Goal: Transaction & Acquisition: Purchase product/service

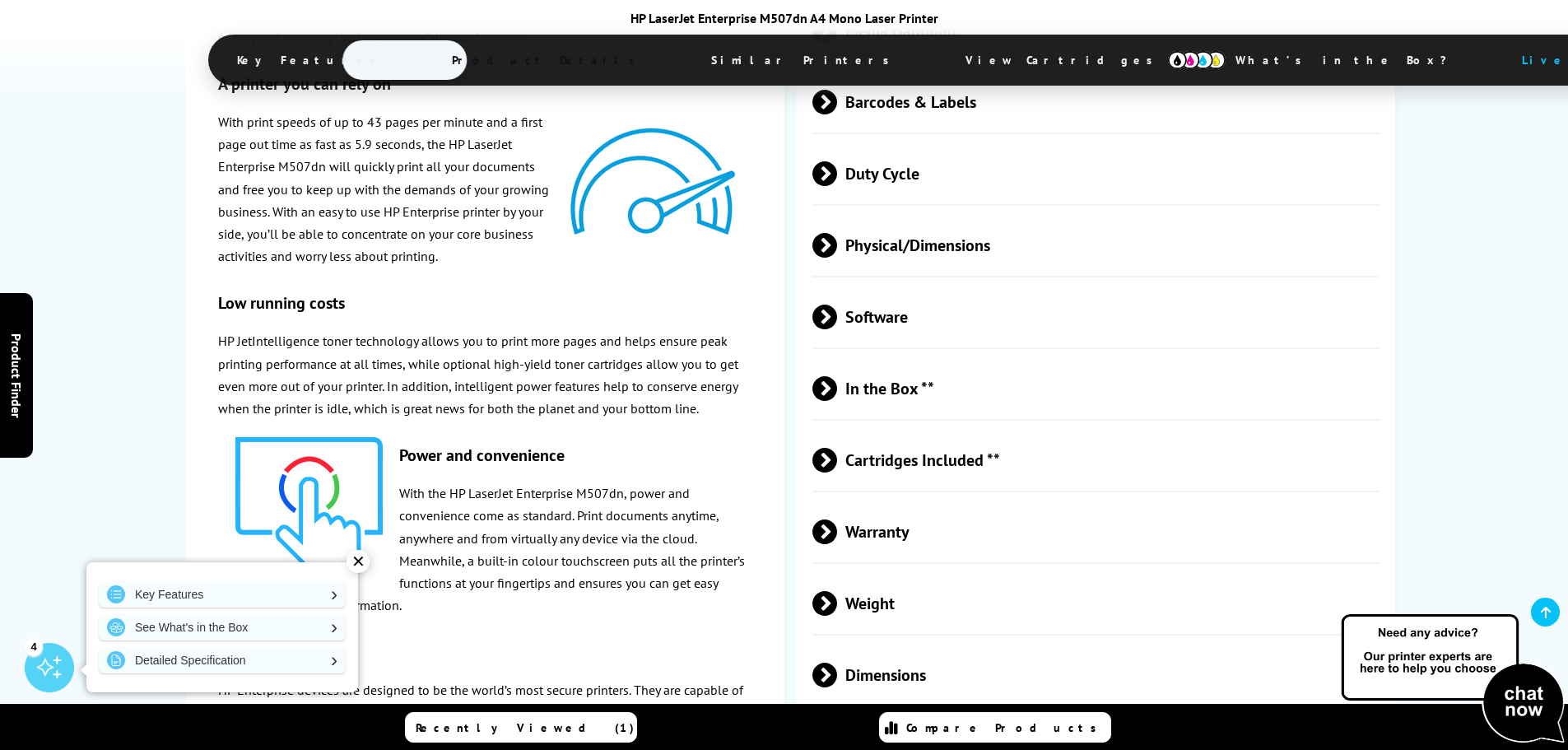
scroll to position [3129, 0]
click at [837, 447] on span at bounding box center [837, 459] width 0 height 24
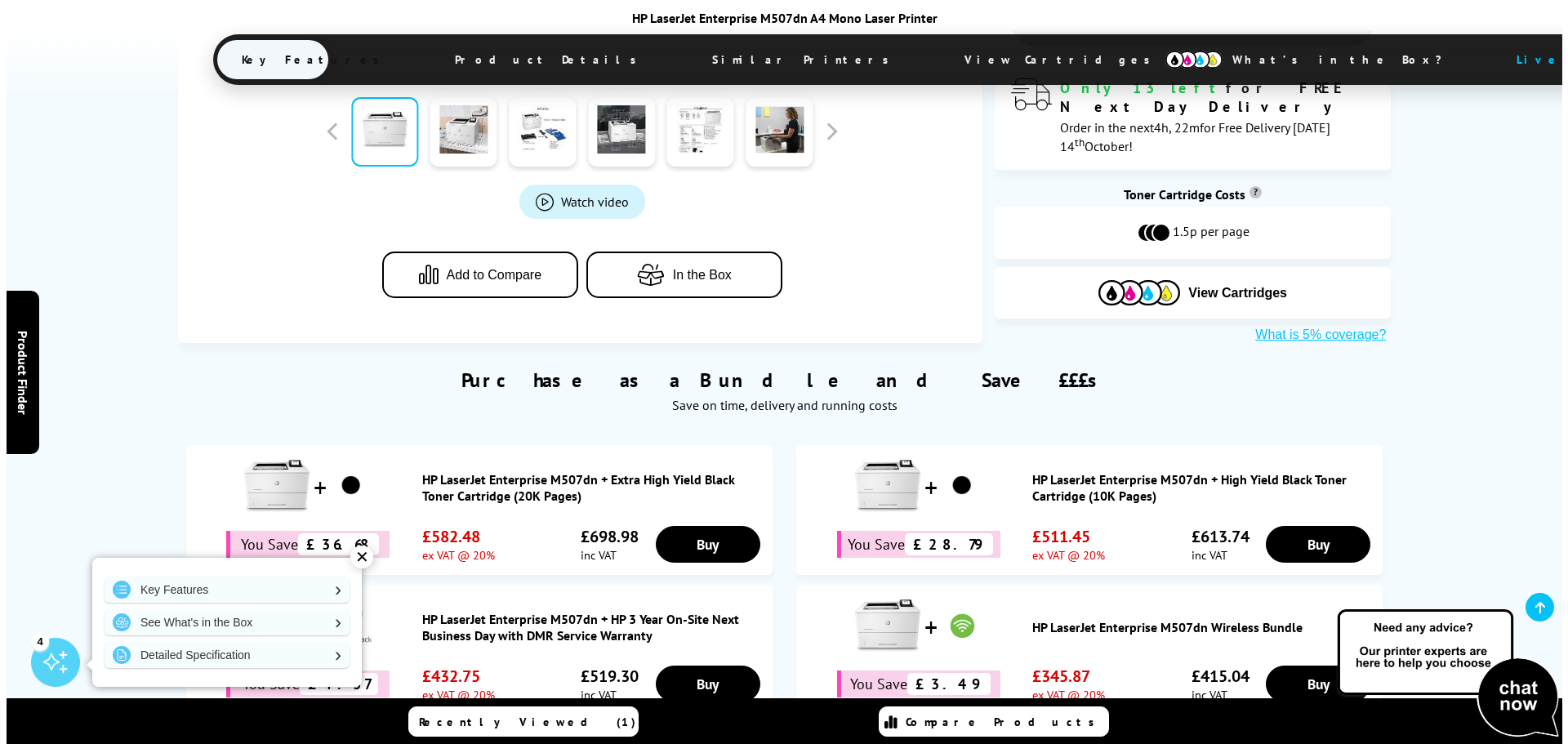
scroll to position [245, 0]
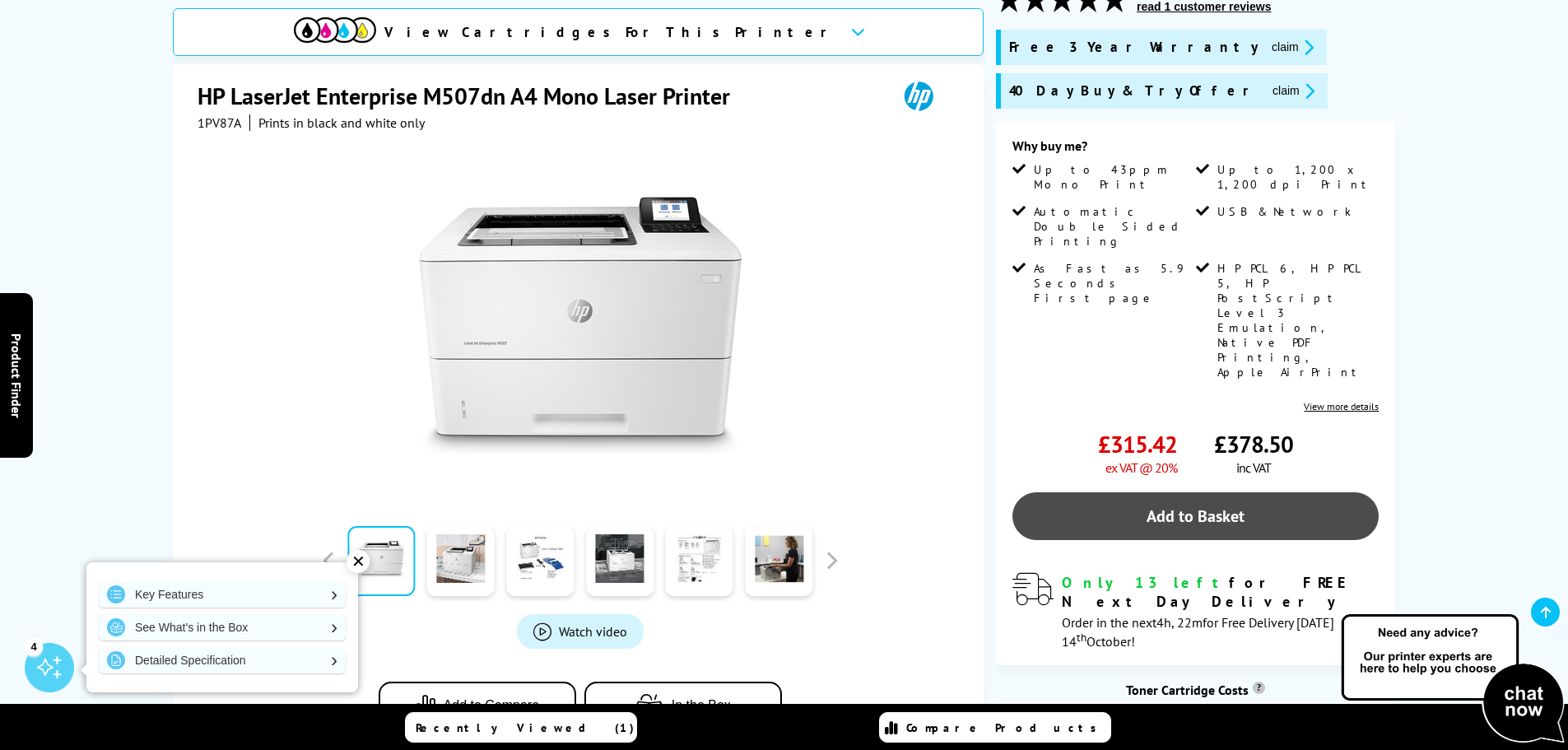
click at [1150, 492] on link "Add to Basket" at bounding box center [1195, 516] width 367 height 48
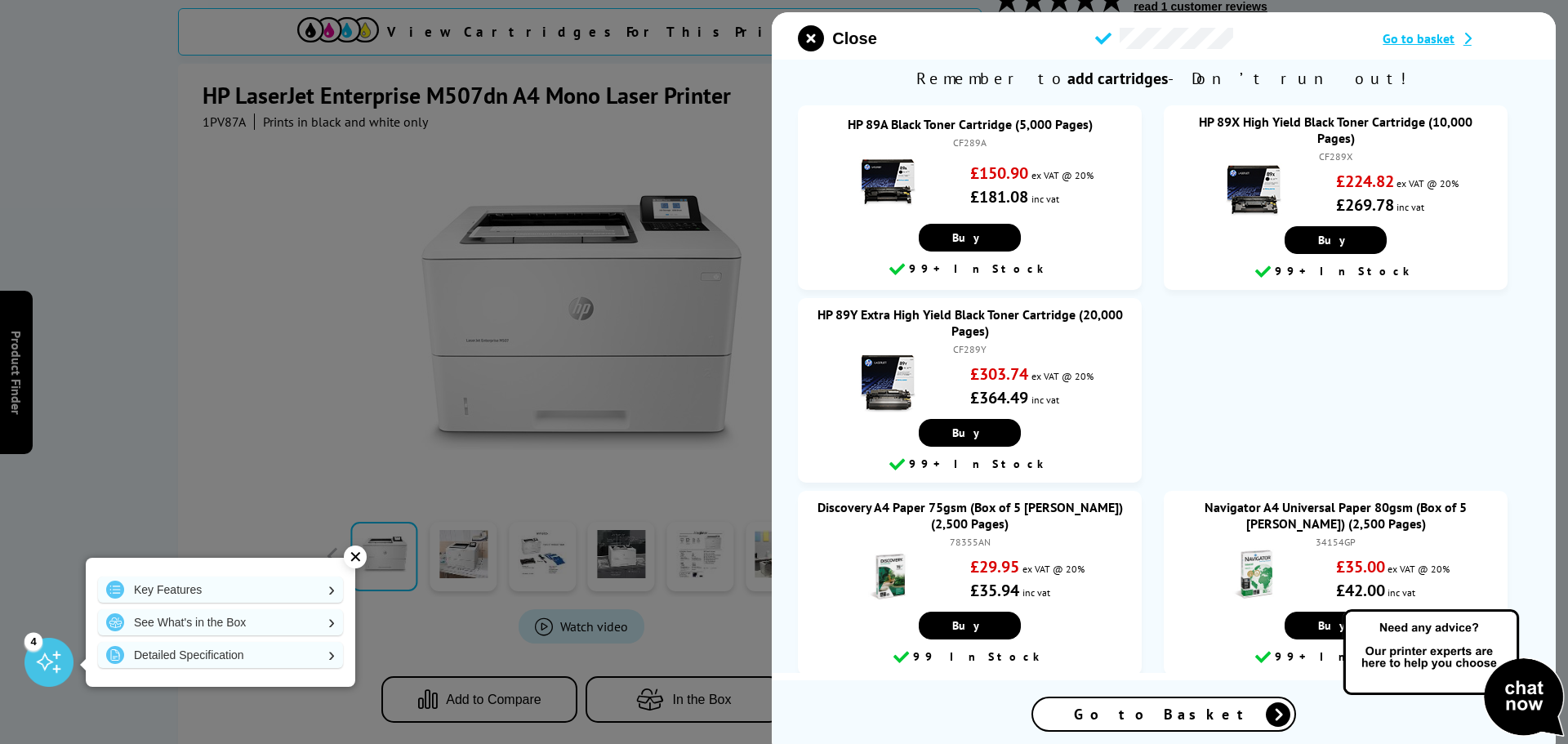
click at [1426, 39] on span "Go to basket" at bounding box center [1419, 38] width 72 height 16
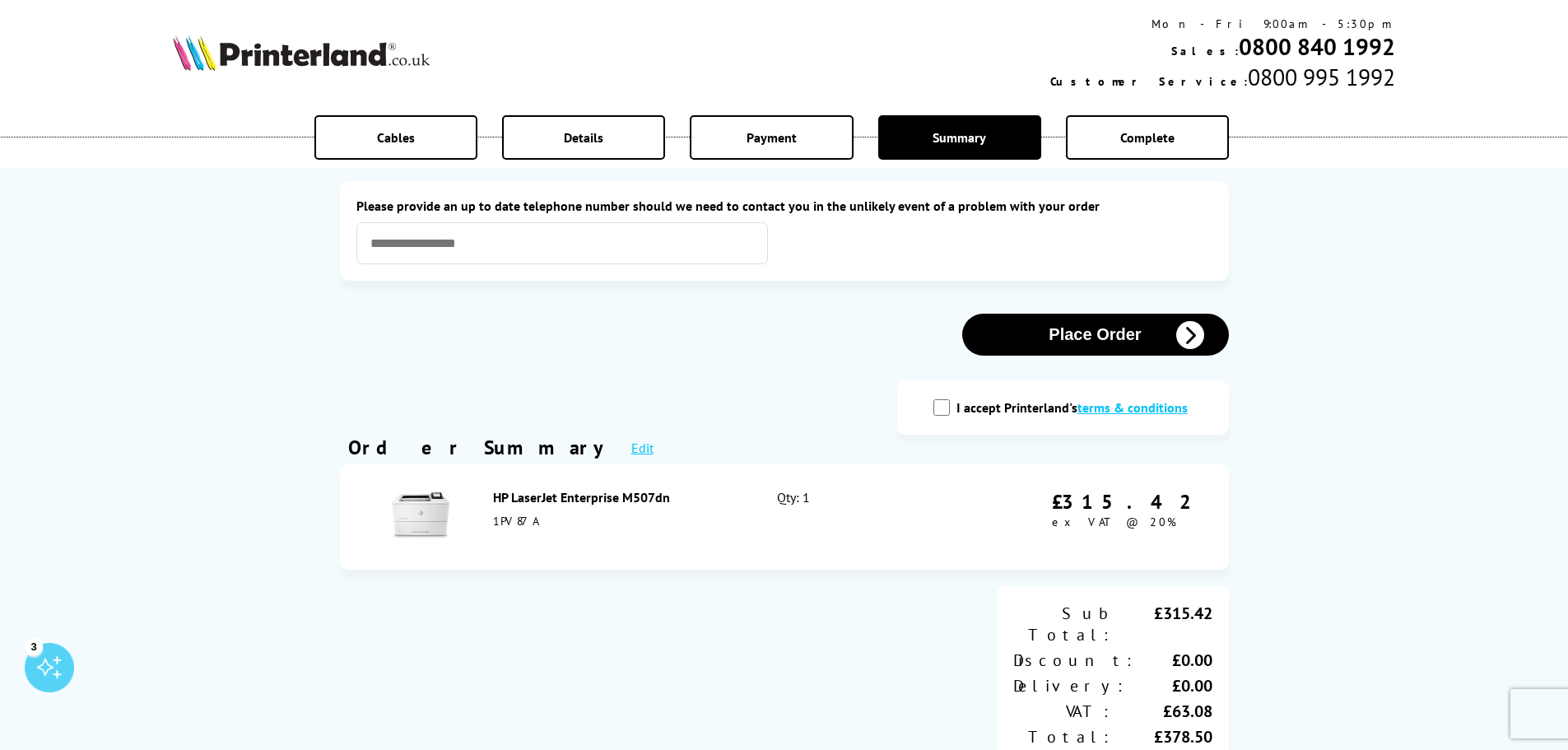
click at [946, 410] on input "I accept Printerland's terms & conditions" at bounding box center [941, 407] width 17 height 17
checkbox input "true"
click at [487, 244] on input "text" at bounding box center [562, 243] width 412 height 42
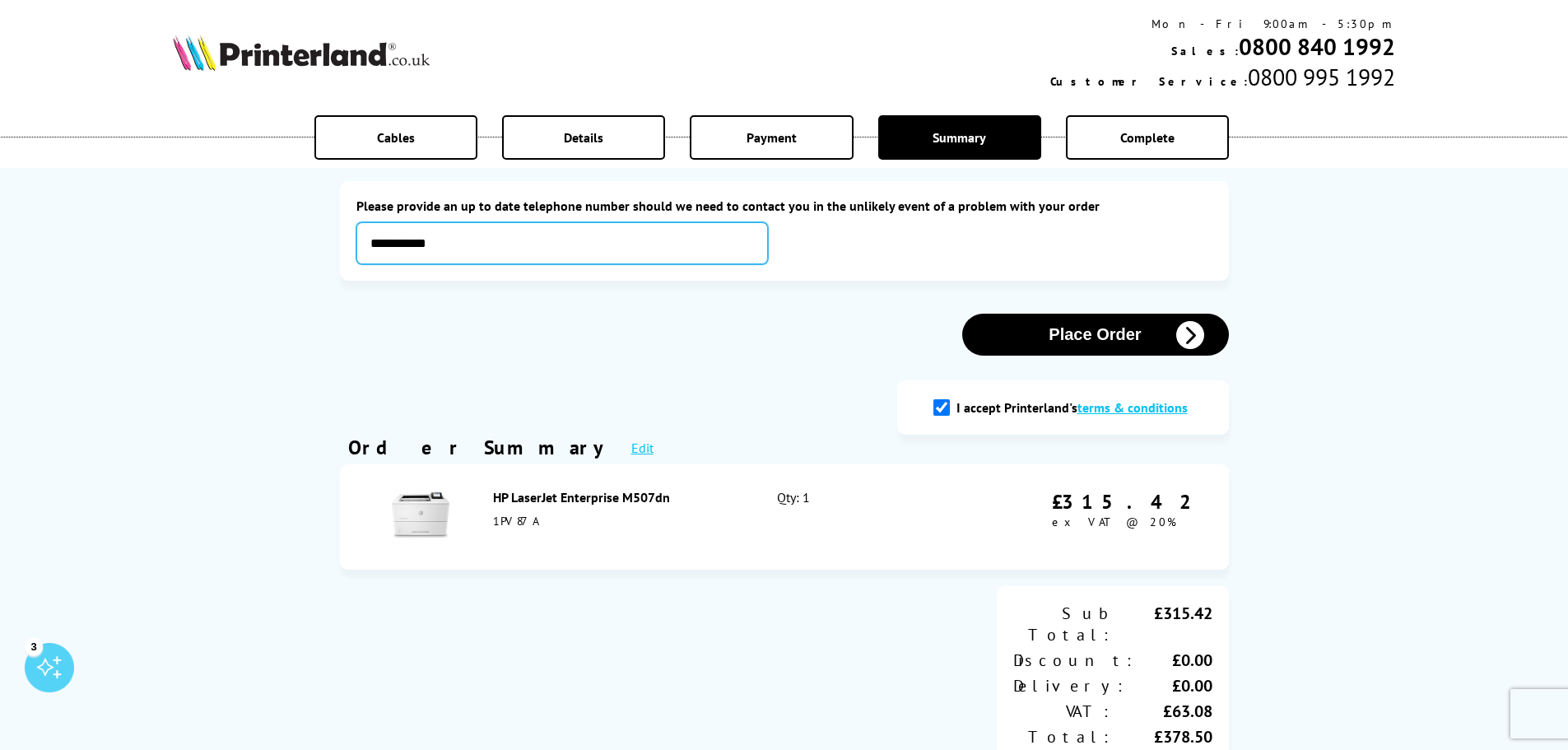
type input "**********"
click at [1115, 339] on button "Place Order" at bounding box center [1095, 334] width 266 height 42
